Goal: Transaction & Acquisition: Purchase product/service

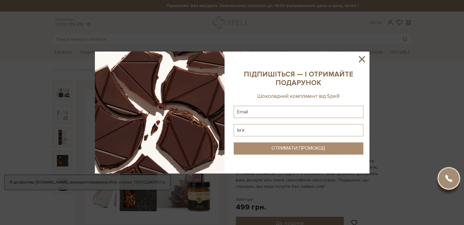
click at [364, 61] on icon at bounding box center [362, 59] width 6 height 6
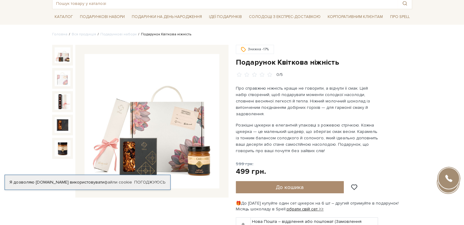
scroll to position [31, 0]
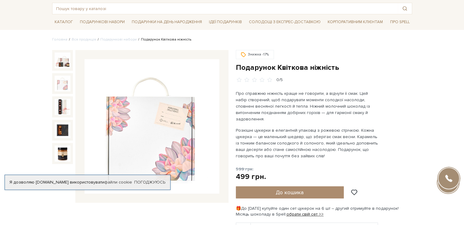
click at [64, 88] on img at bounding box center [63, 84] width 16 height 16
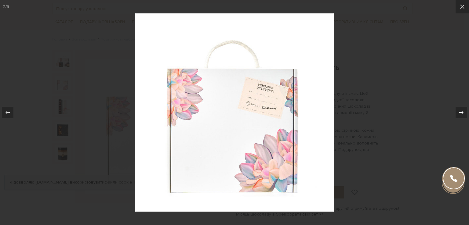
click at [461, 112] on icon at bounding box center [461, 112] width 4 height 3
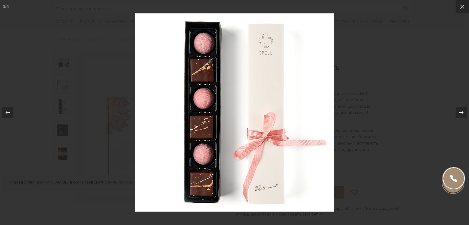
click at [461, 112] on icon at bounding box center [460, 112] width 7 height 7
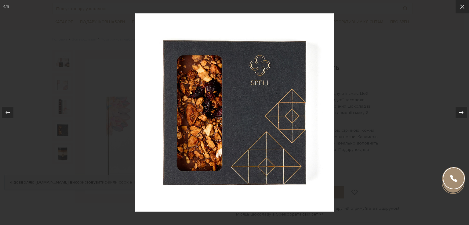
click at [464, 111] on div at bounding box center [461, 113] width 12 height 12
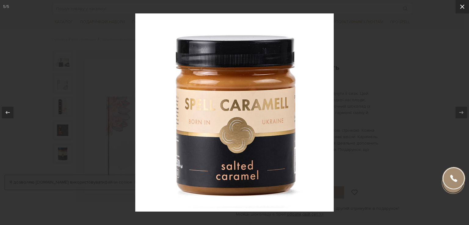
click at [464, 7] on icon at bounding box center [461, 6] width 7 height 7
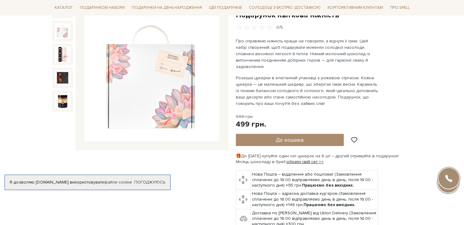
scroll to position [61, 0]
